Goal: Task Accomplishment & Management: Use online tool/utility

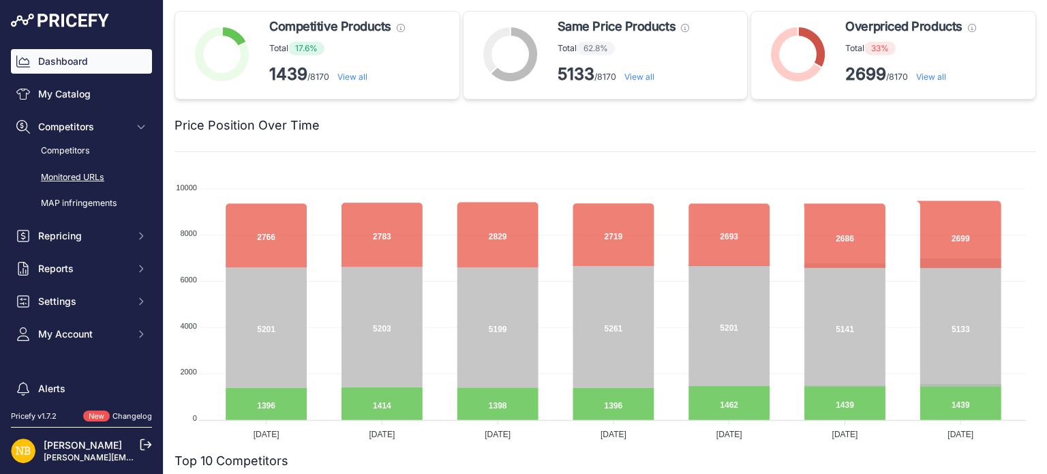
click at [104, 169] on link "Monitored URLs" at bounding box center [81, 178] width 141 height 24
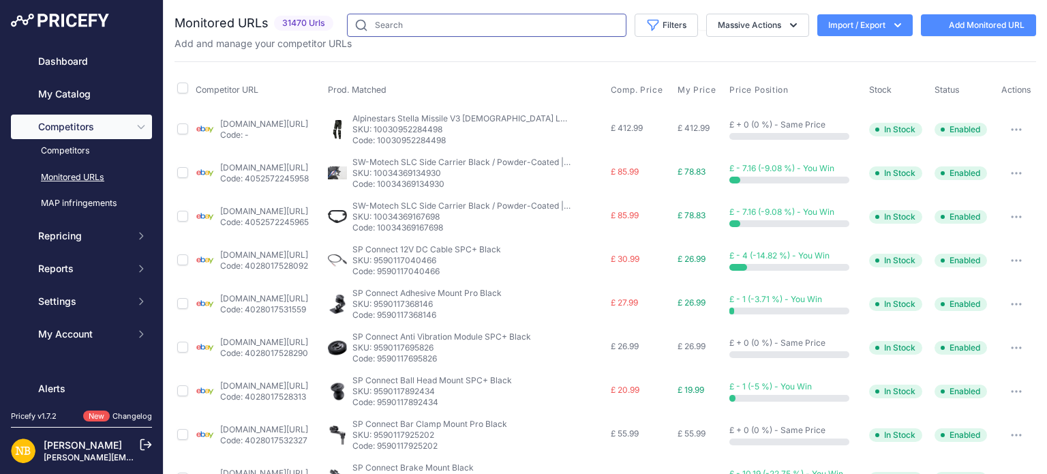
click at [481, 28] on input "text" at bounding box center [487, 25] width 280 height 23
paste input "9703607009618"
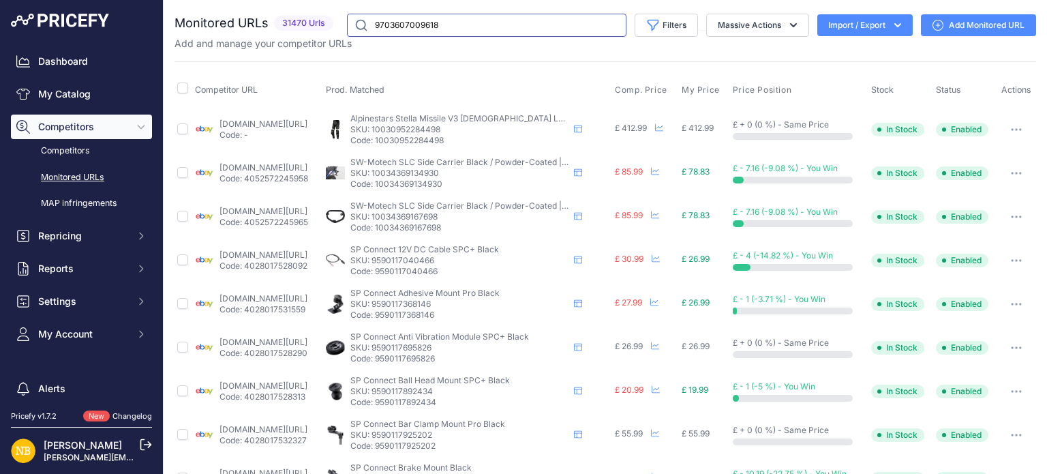
type input "9703607009618"
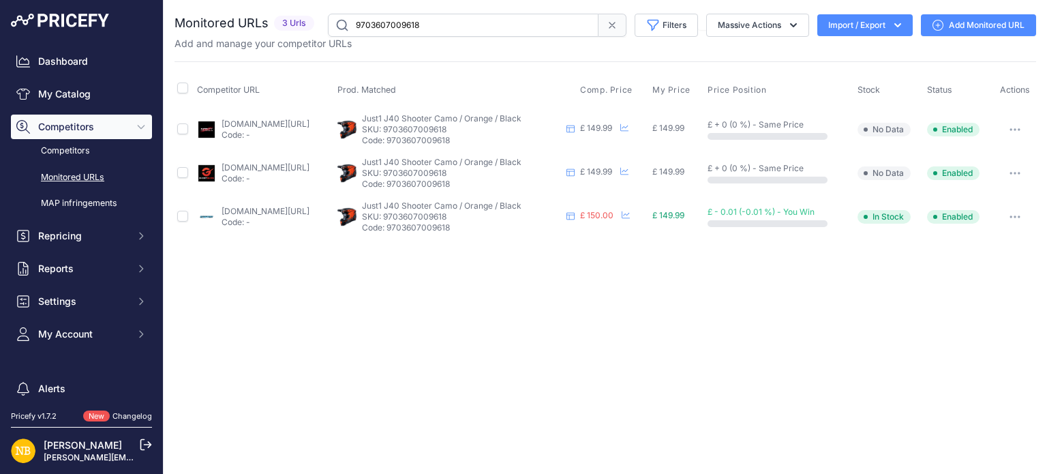
click at [1013, 177] on button "button" at bounding box center [1015, 173] width 27 height 19
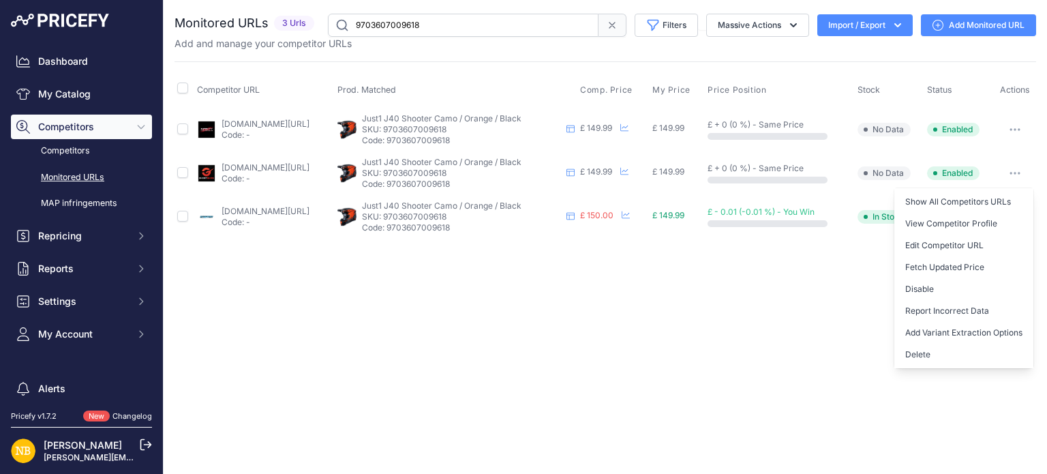
click at [1013, 177] on button "button" at bounding box center [1015, 173] width 27 height 19
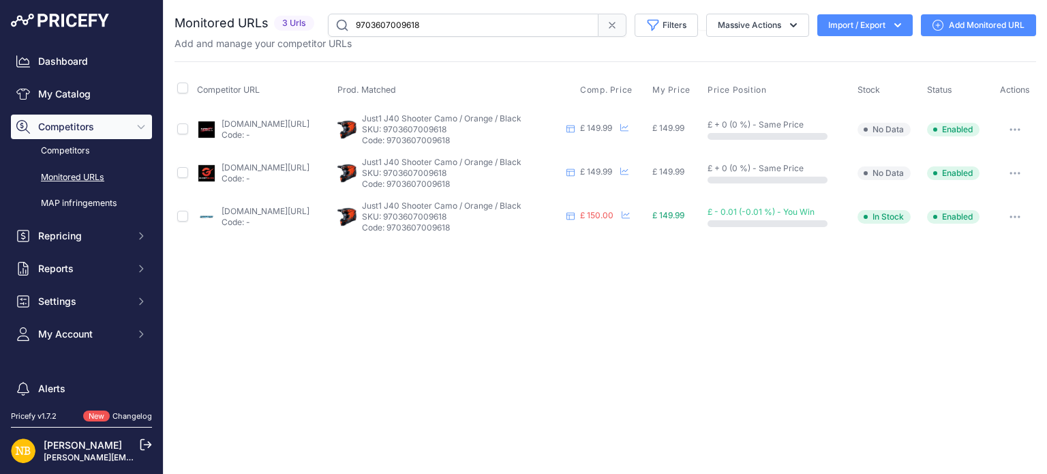
click at [735, 273] on div "Close You are not connected to the internet." at bounding box center [606, 237] width 884 height 474
